Goal: Navigation & Orientation: Understand site structure

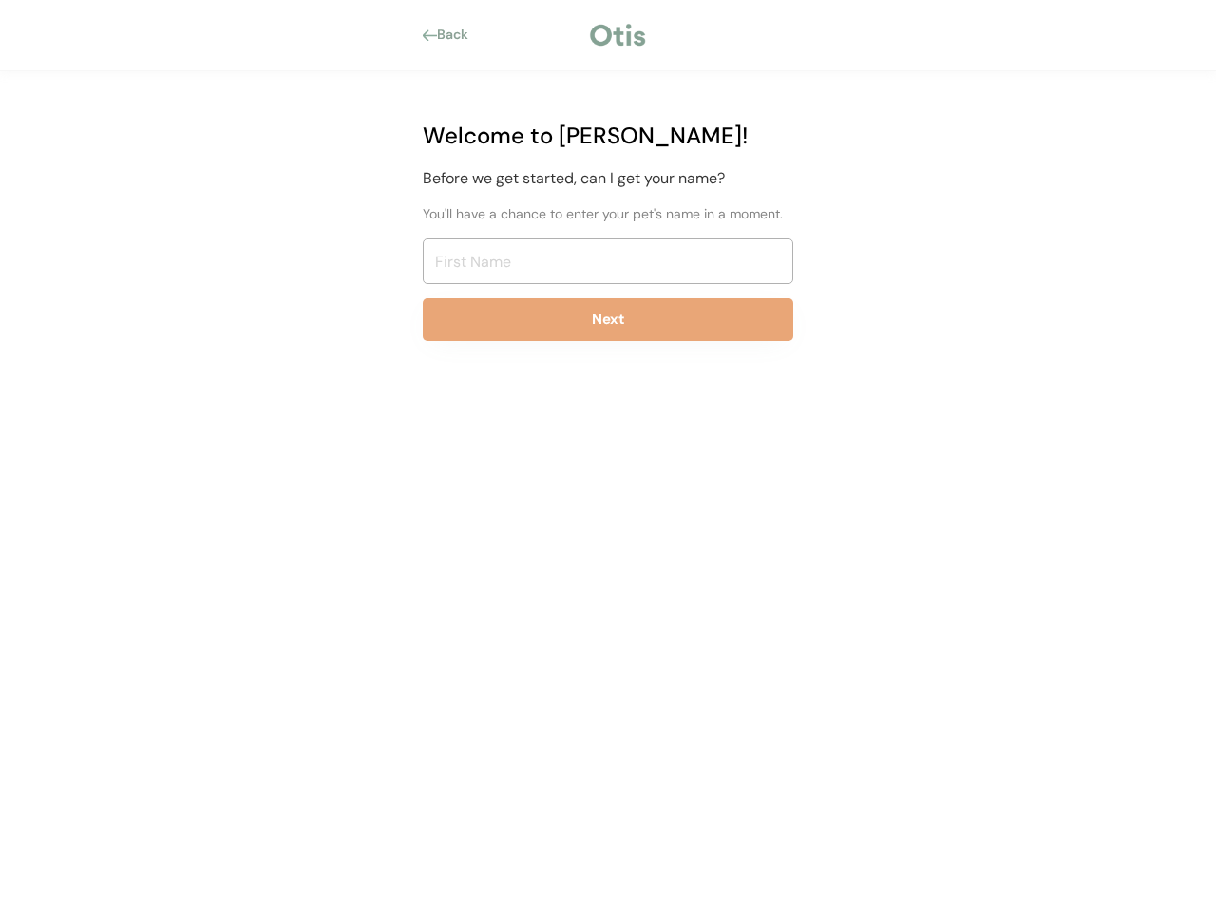
click at [608, 456] on div "Back Welcome to [PERSON_NAME]! Before we get started, can I get your name? You'…" at bounding box center [608, 456] width 1216 height 912
click at [608, 35] on div at bounding box center [618, 35] width 62 height 29
click at [451, 35] on div "Back" at bounding box center [458, 35] width 43 height 19
click at [429, 35] on div at bounding box center [430, 34] width 14 height 11
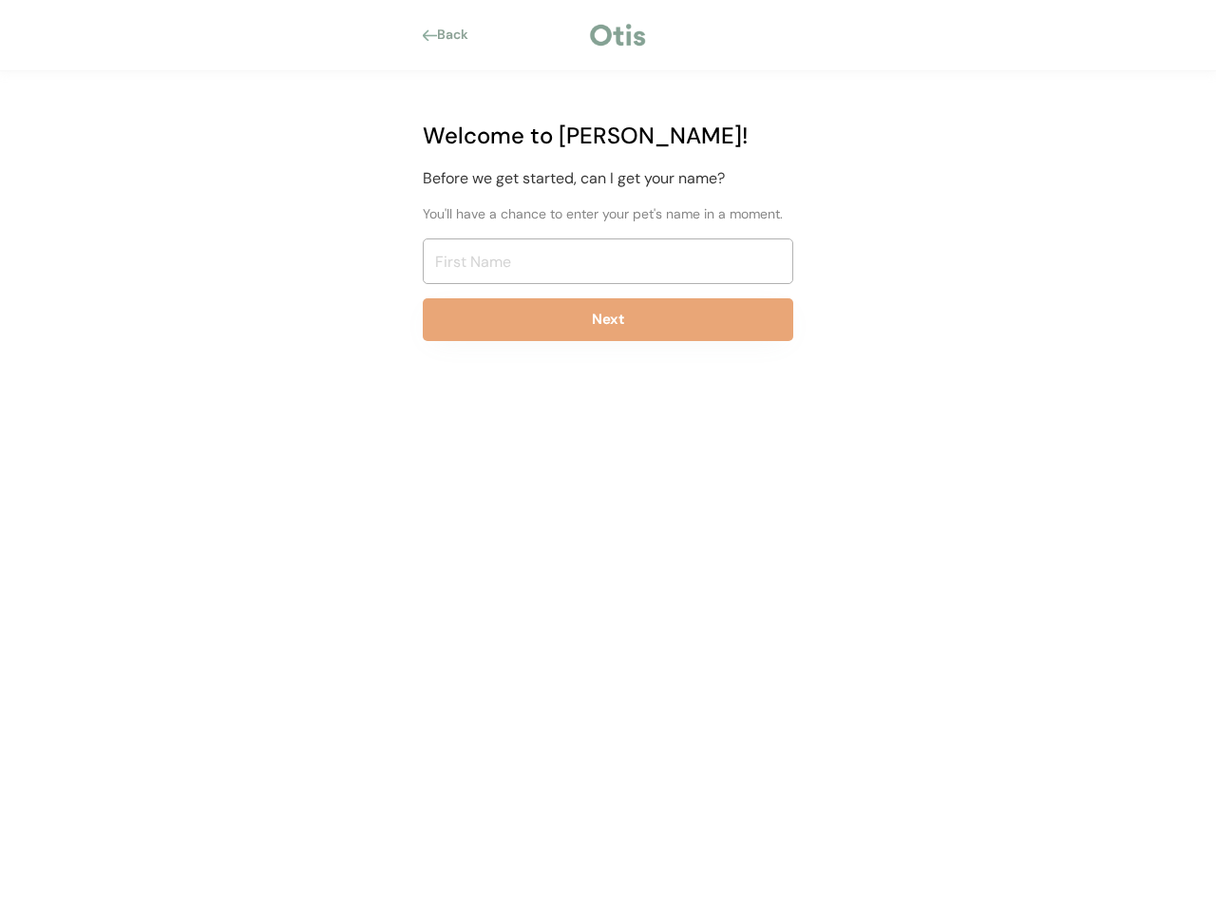
click at [458, 35] on div "Back" at bounding box center [458, 35] width 43 height 19
click at [533, 35] on div at bounding box center [533, 35] width 107 height 19
click at [618, 35] on div at bounding box center [618, 35] width 62 height 29
click at [721, 35] on div at bounding box center [721, 35] width 145 height 19
click at [608, 238] on div "Welcome to [PERSON_NAME]! Before we get started, can I get your name? You'll ha…" at bounding box center [608, 237] width 428 height 333
